Goal: Information Seeking & Learning: Learn about a topic

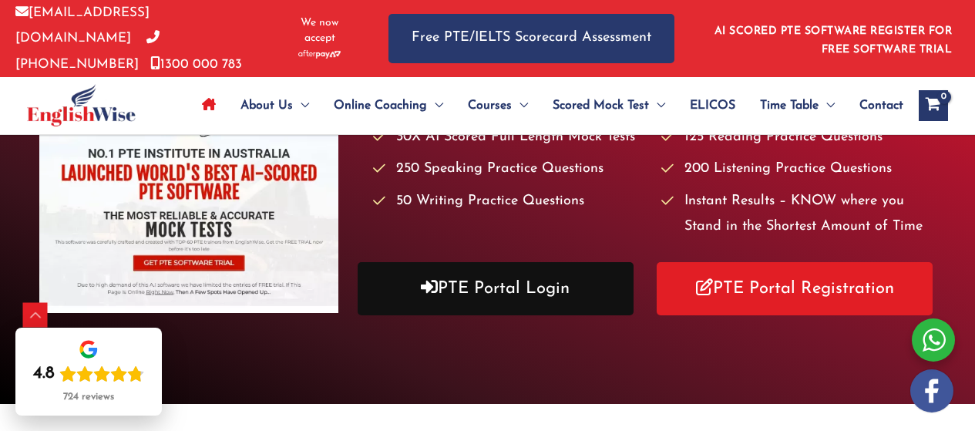
scroll to position [231, 0]
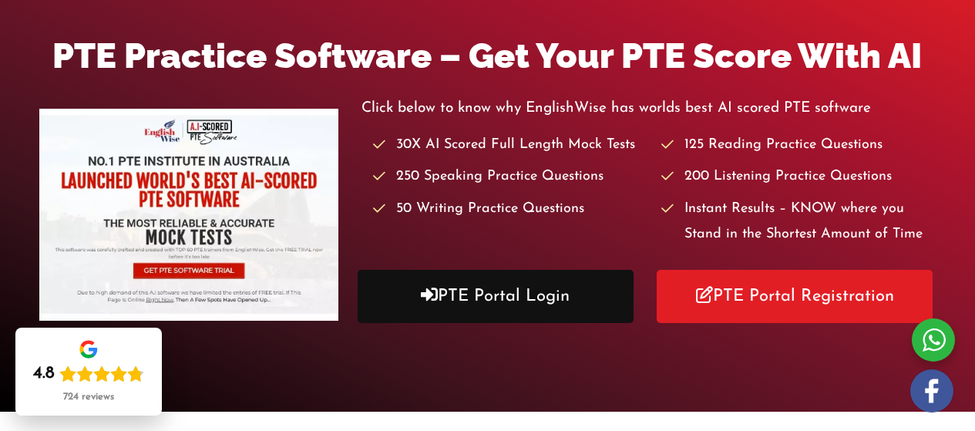
click at [563, 281] on link "PTE Portal Login" at bounding box center [496, 296] width 276 height 53
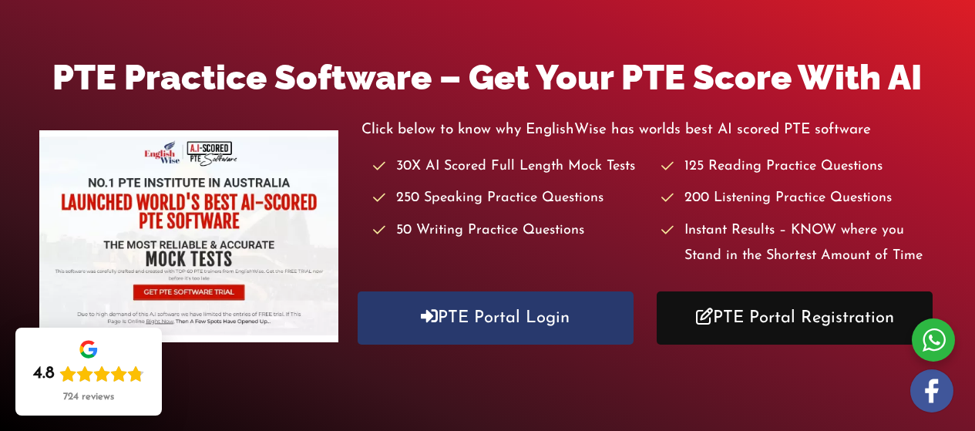
scroll to position [308, 0]
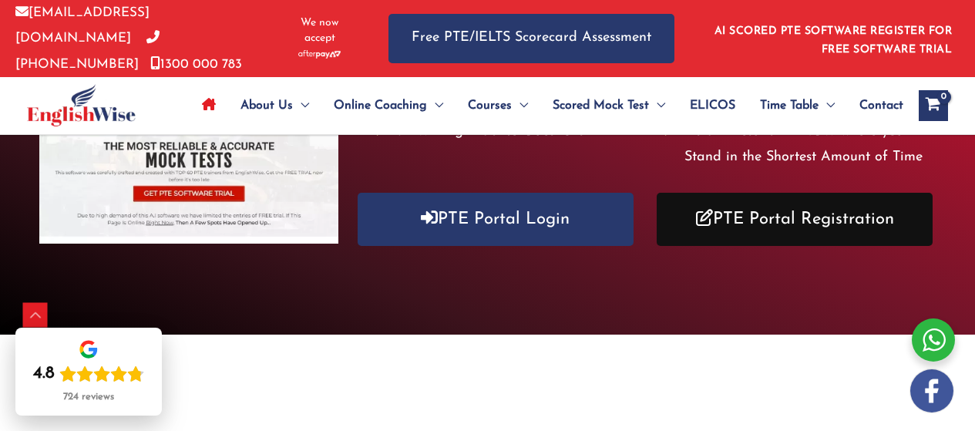
click at [759, 215] on link "PTE Portal Registration" at bounding box center [795, 219] width 276 height 53
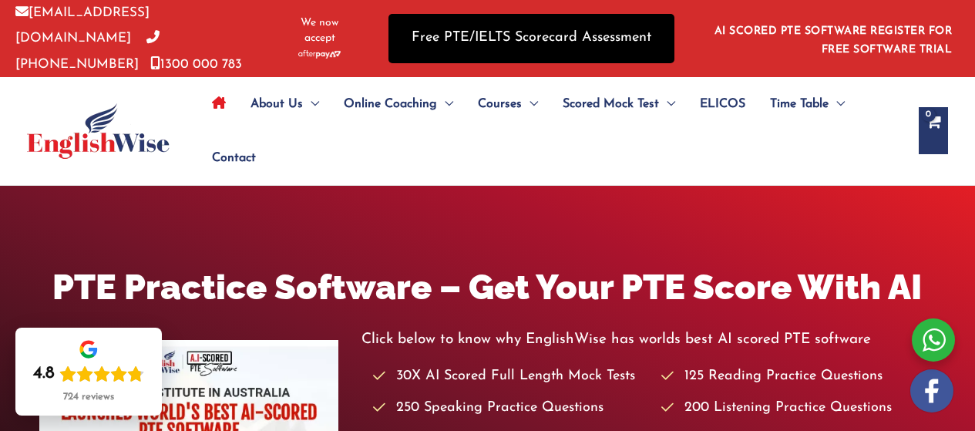
click at [543, 38] on link "Free PTE/IELTS Scorecard Assessment" at bounding box center [532, 38] width 286 height 49
